Goal: Information Seeking & Learning: Learn about a topic

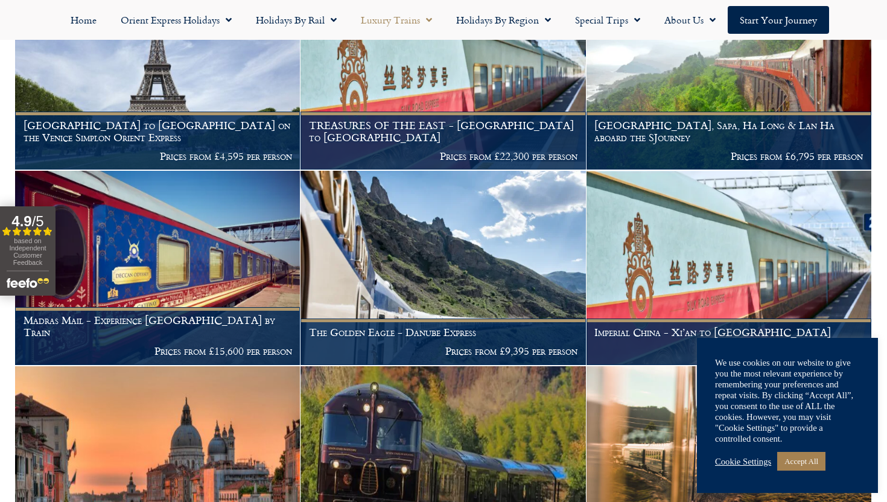
scroll to position [341, 0]
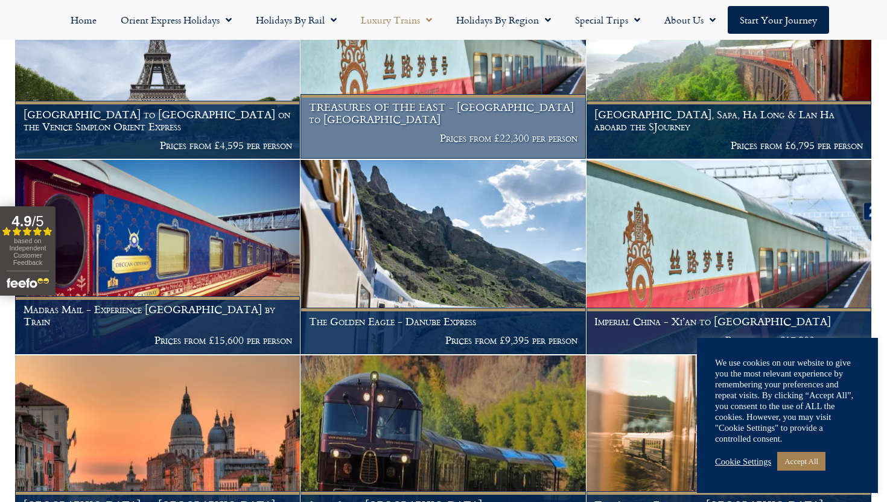
click at [528, 128] on figcaption "TREASURES OF THE EAST - Ho Chi Minh City to Shanghai Prices from £22,300 per pe…" at bounding box center [443, 126] width 285 height 65
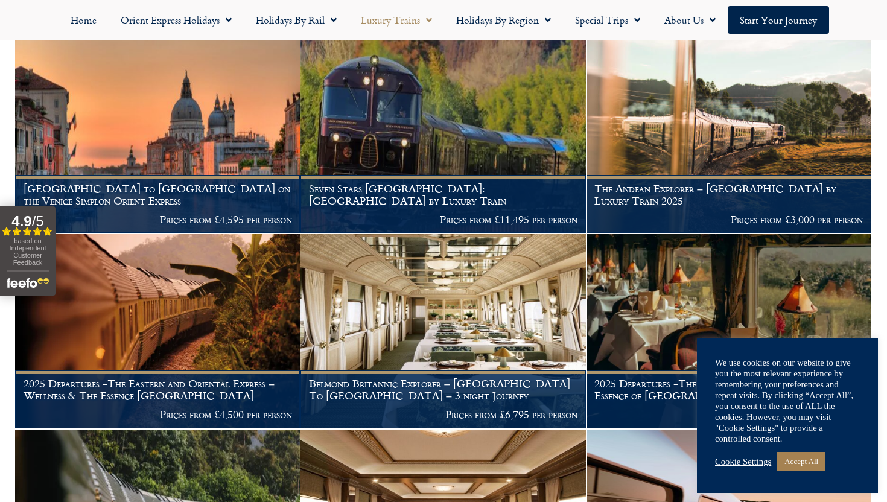
scroll to position [685, 0]
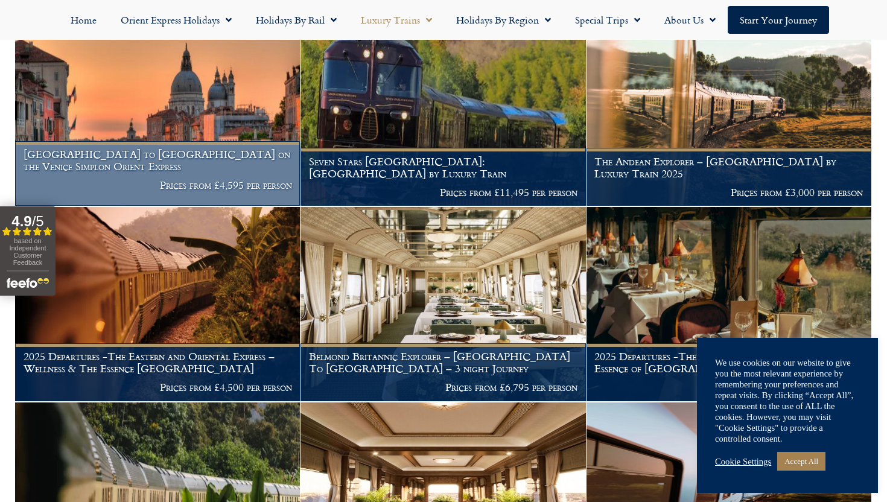
click at [217, 184] on p "Prices from £4,595 per person" at bounding box center [158, 185] width 269 height 12
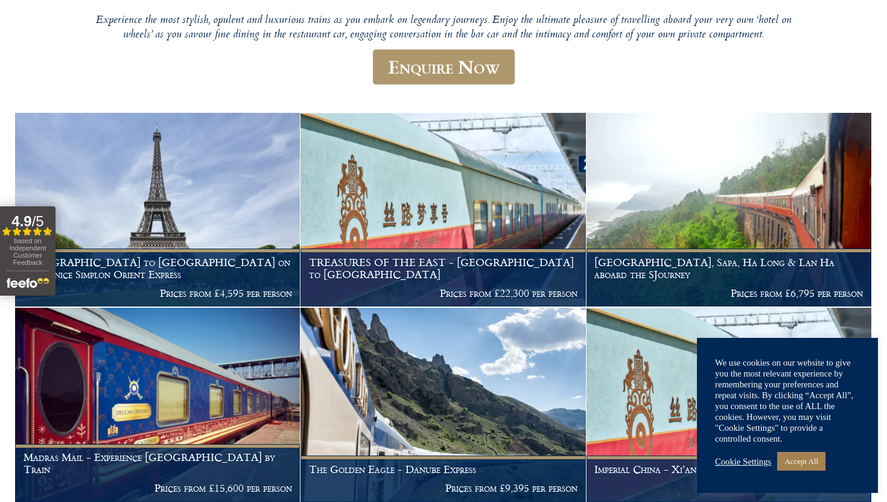
scroll to position [26, 0]
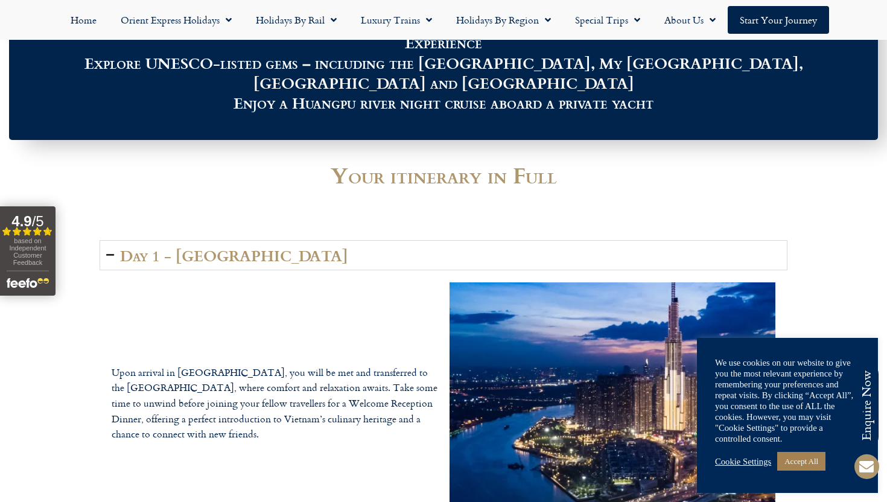
scroll to position [1493, 0]
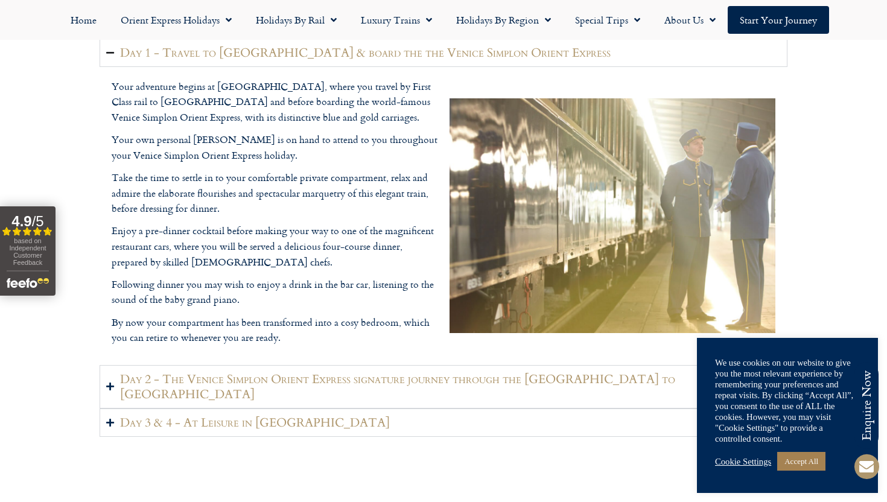
scroll to position [1545, 0]
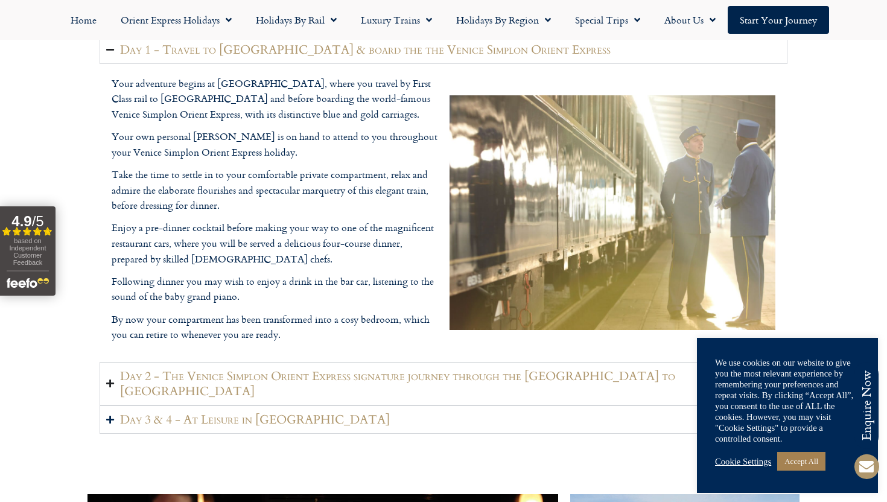
click at [106, 379] on icon "Accordion. Open links with Enter or Space, close with Escape, and navigate with…" at bounding box center [110, 383] width 8 height 9
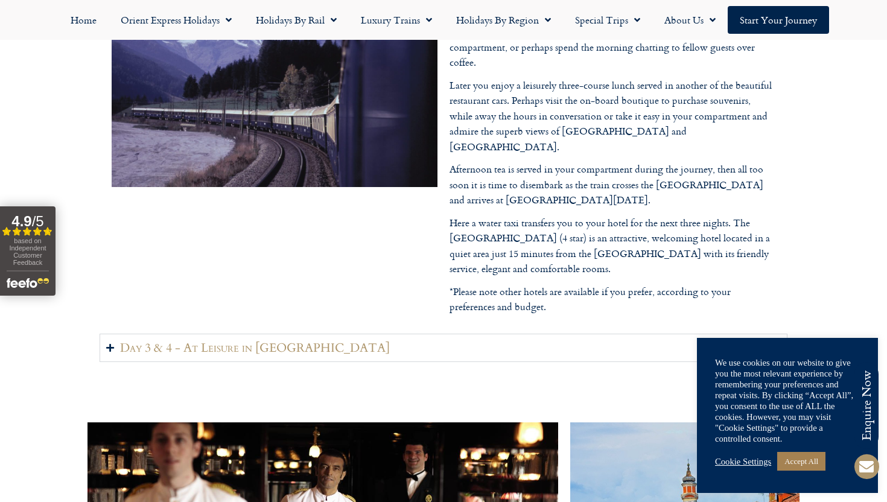
scroll to position [1696, 0]
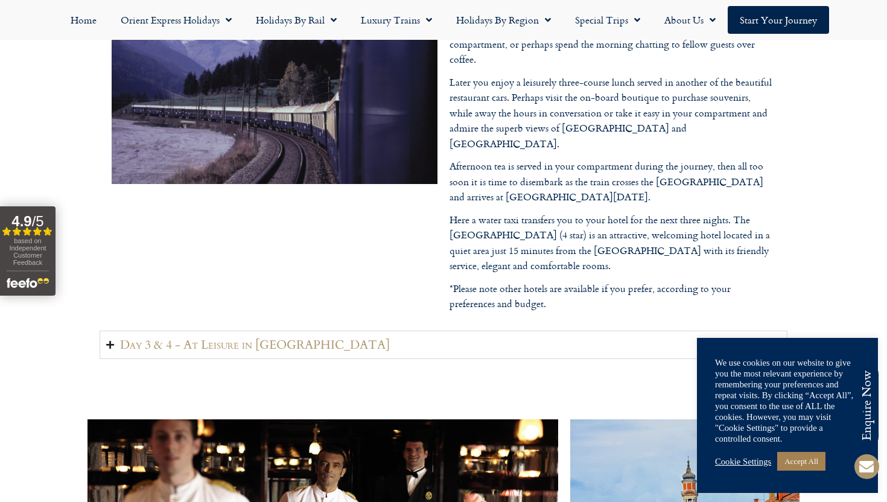
click at [392, 331] on summary "Day 3 & 4 - At Leisure in Venice" at bounding box center [444, 345] width 688 height 28
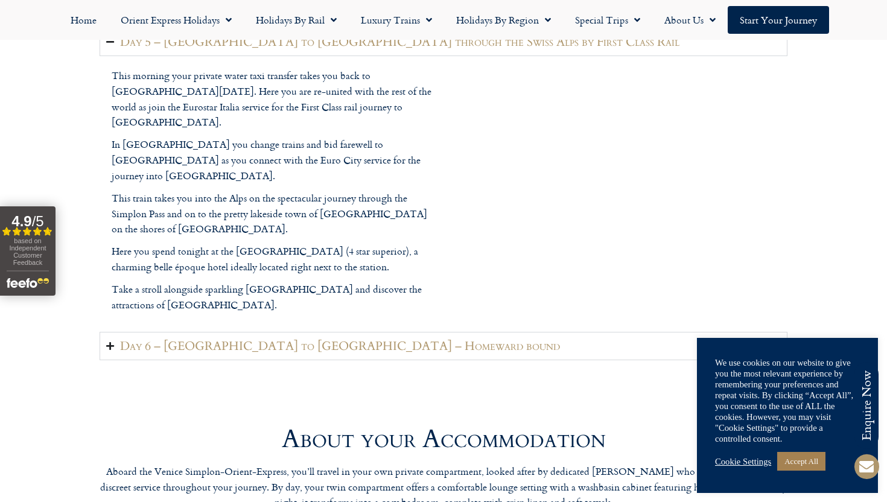
scroll to position [2640, 0]
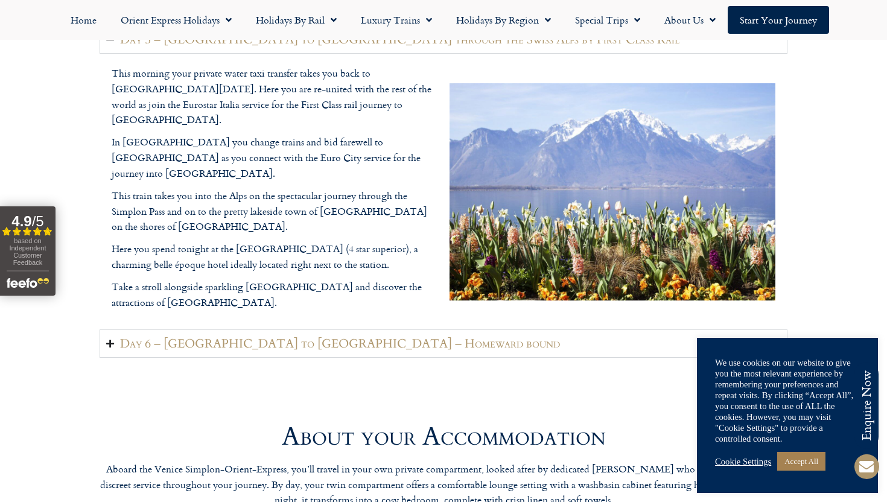
click at [121, 336] on h2 "Day 6 – Montreux to London – Homeward bound" at bounding box center [340, 343] width 440 height 15
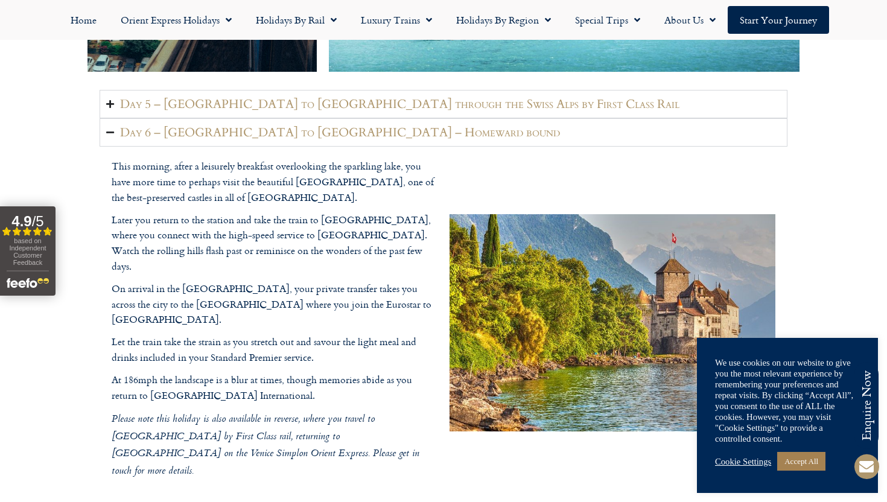
scroll to position [2575, 0]
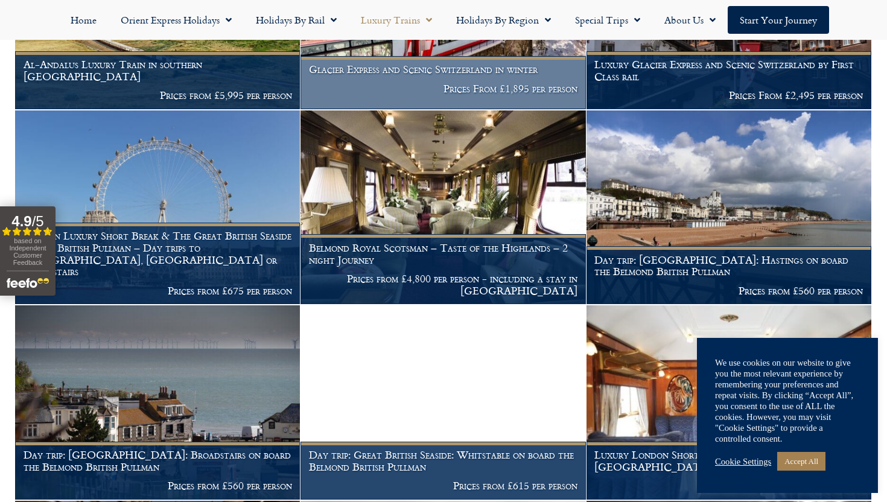
scroll to position [1551, 0]
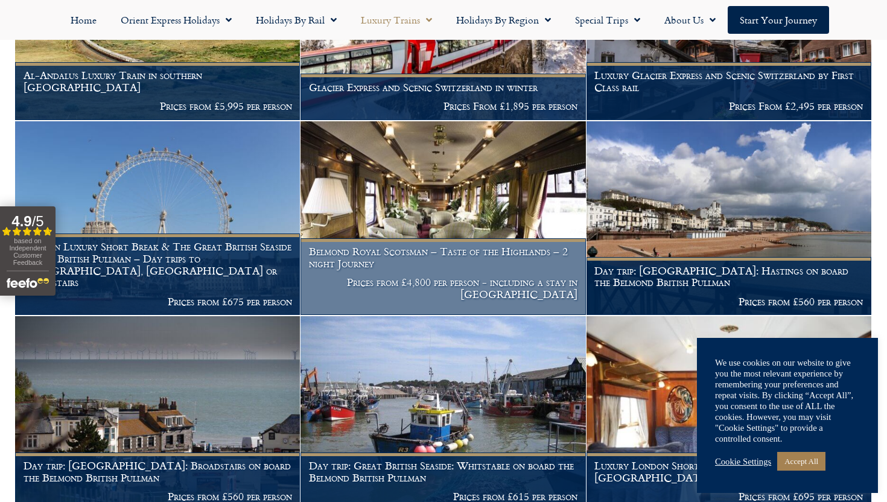
click at [447, 260] on h1 "Belmond Royal Scotsman – Taste of the Highlands – 2 night Journey" at bounding box center [443, 258] width 269 height 24
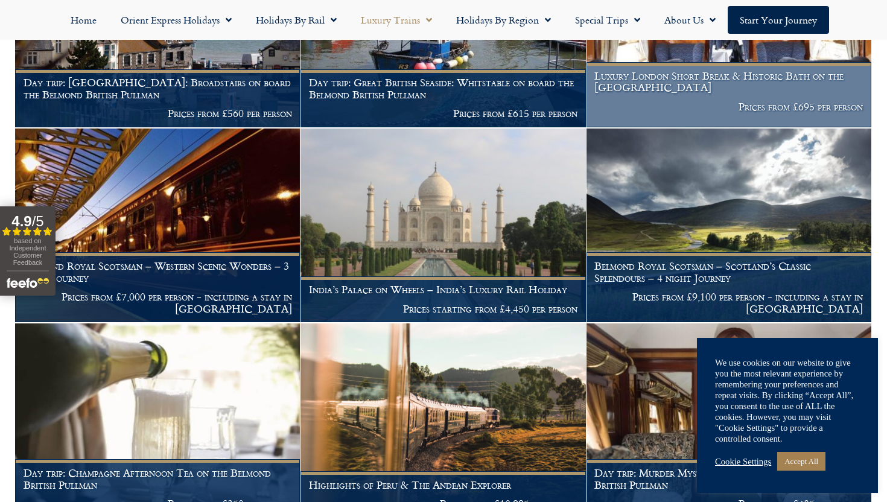
scroll to position [1939, 0]
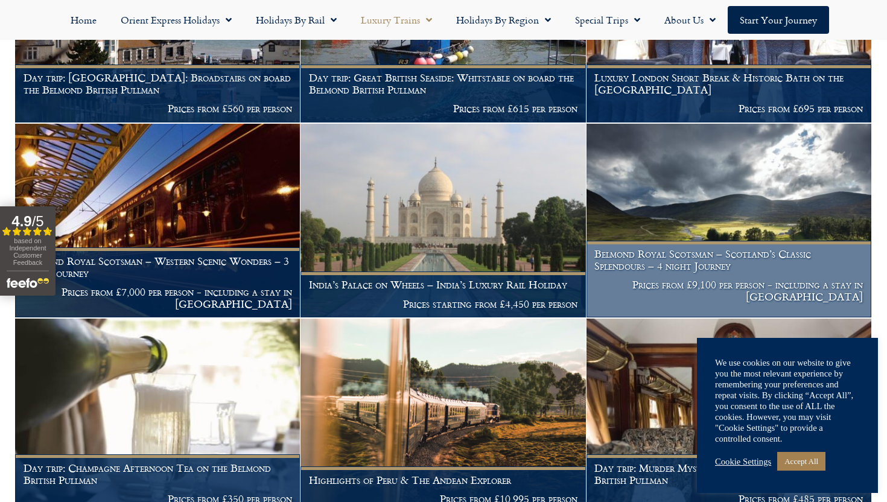
click at [695, 267] on h1 "Belmond Royal Scotsman – Scotland’s Classic Splendours – 4 night Journey" at bounding box center [729, 260] width 269 height 24
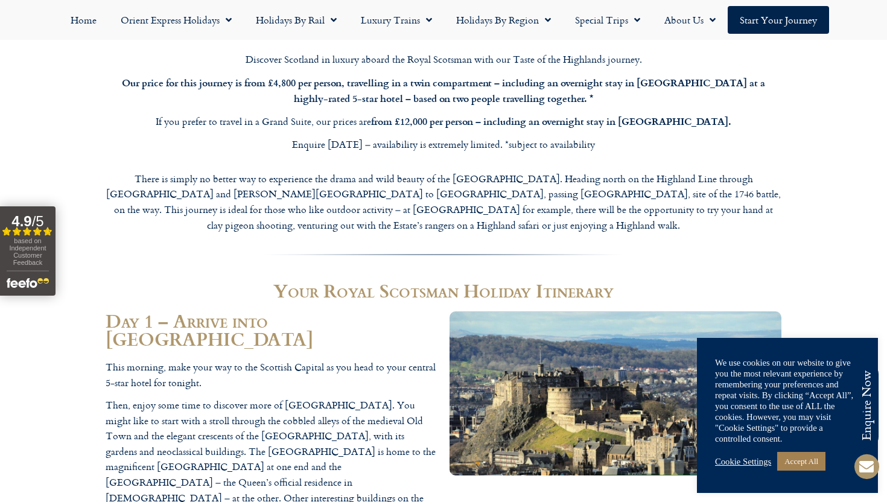
scroll to position [1117, 0]
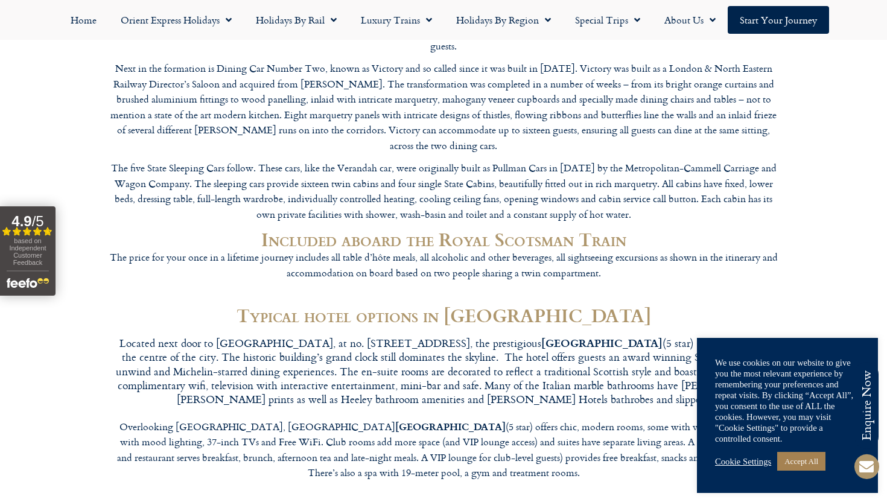
scroll to position [3608, 0]
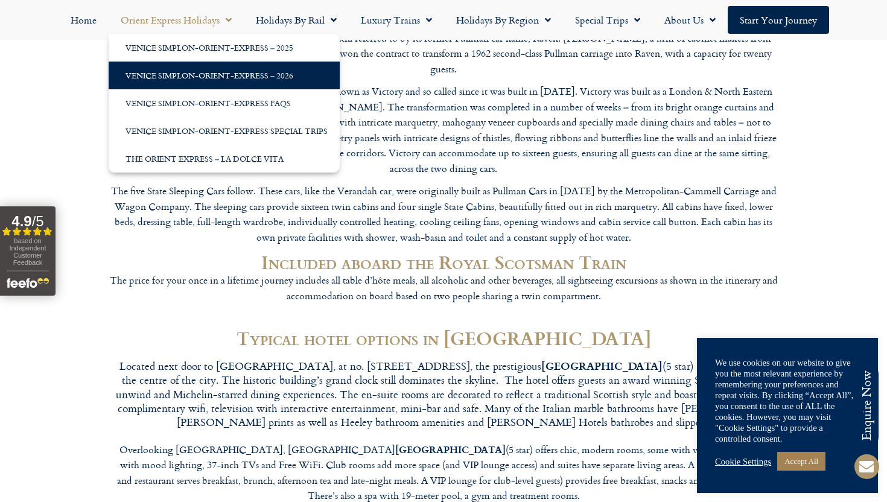
click at [219, 80] on link "Venice Simplon-Orient-Express – 2026" at bounding box center [224, 76] width 231 height 28
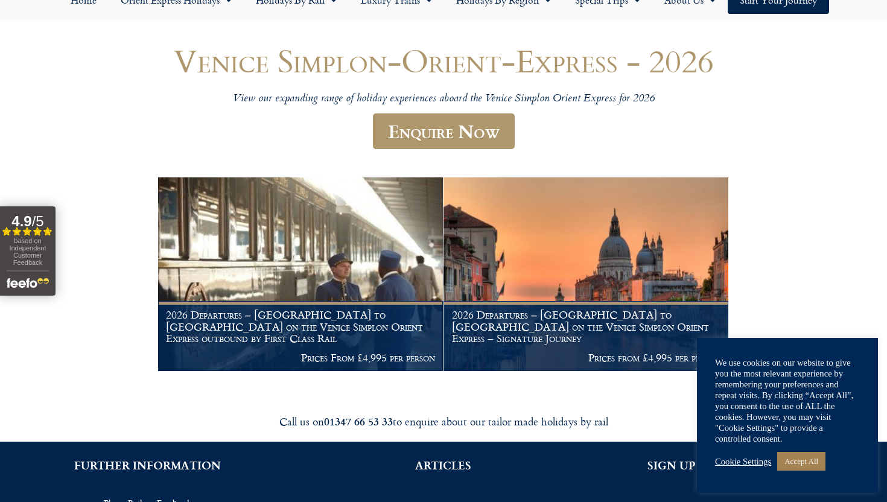
scroll to position [158, 0]
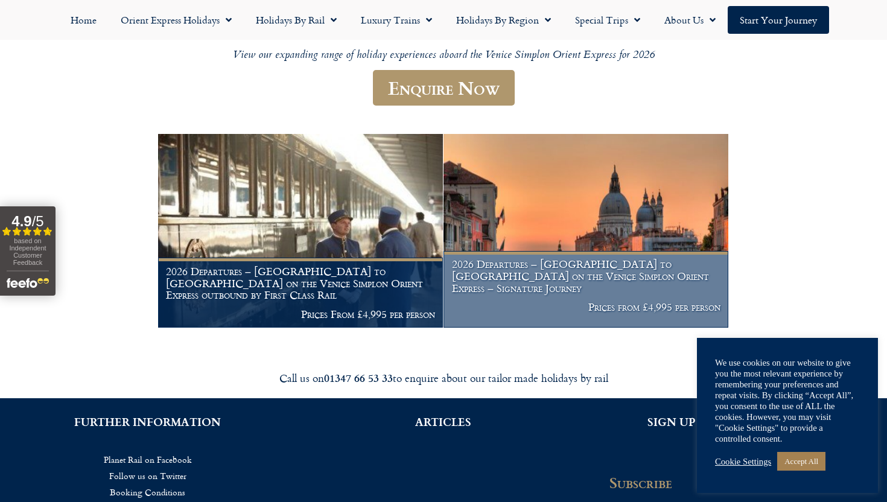
click at [511, 284] on h1 "2026 Departures – [GEOGRAPHIC_DATA] to [GEOGRAPHIC_DATA] on the Venice Simplon …" at bounding box center [586, 276] width 269 height 36
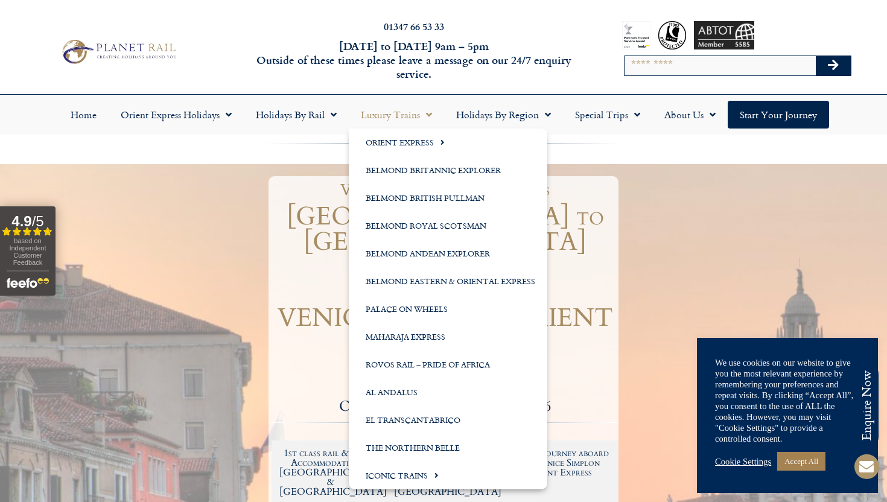
click at [423, 112] on span "Menu" at bounding box center [426, 115] width 12 height 22
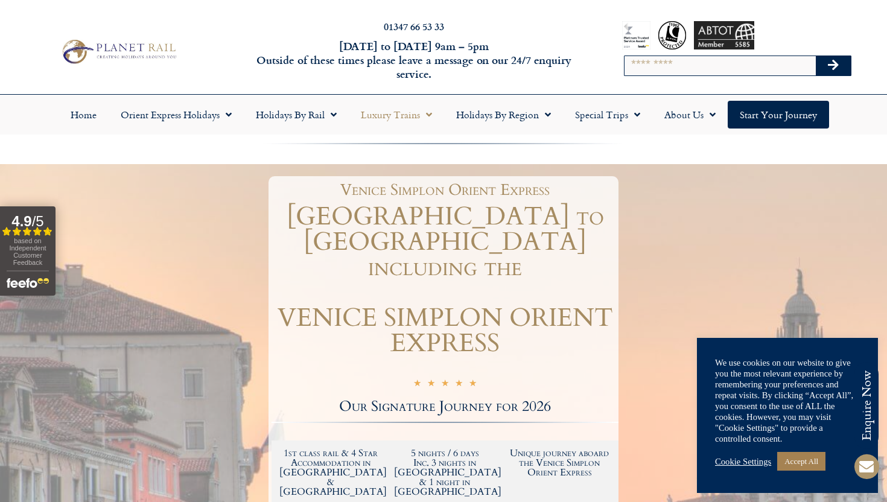
click at [423, 112] on span "Menu" at bounding box center [426, 115] width 12 height 22
